Goal: Task Accomplishment & Management: Manage account settings

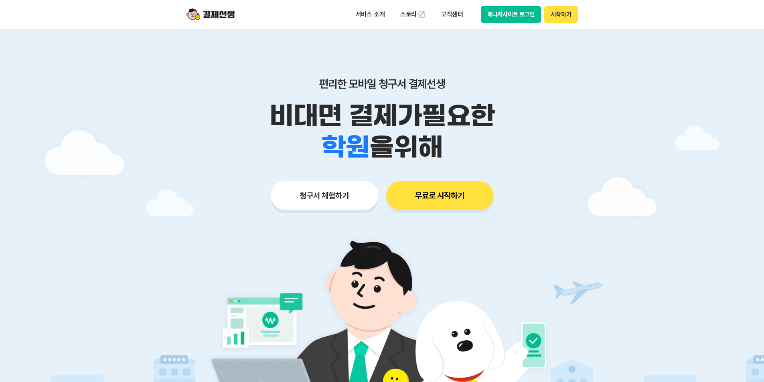
click at [500, 9] on button "매니저사이트 로그인" at bounding box center [511, 14] width 61 height 17
click at [506, 12] on button "매니저사이트 로그인" at bounding box center [511, 14] width 61 height 17
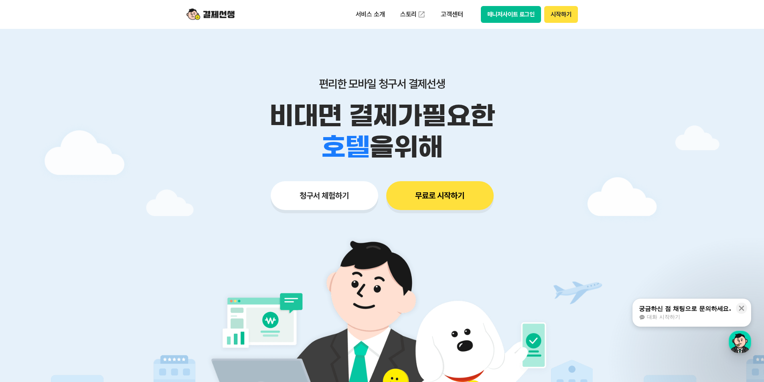
click at [502, 17] on button "매니저사이트 로그인" at bounding box center [511, 14] width 61 height 17
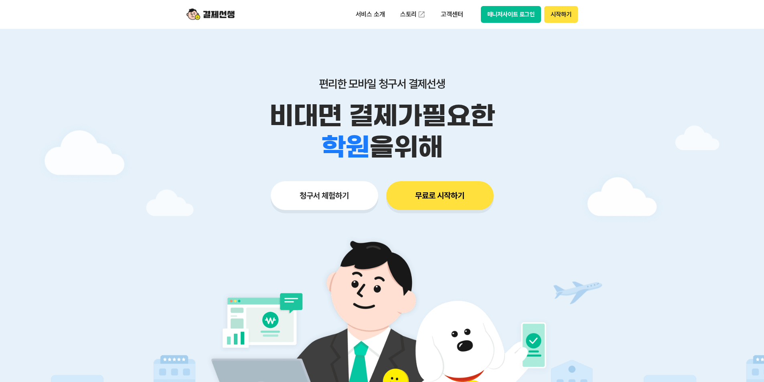
click at [511, 12] on button "매니저사이트 로그인" at bounding box center [511, 14] width 61 height 17
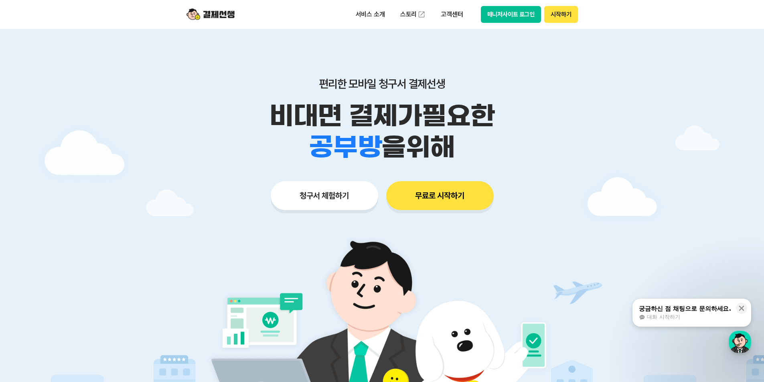
click at [525, 10] on button "매니저사이트 로그인" at bounding box center [511, 14] width 61 height 17
